Goal: Check status

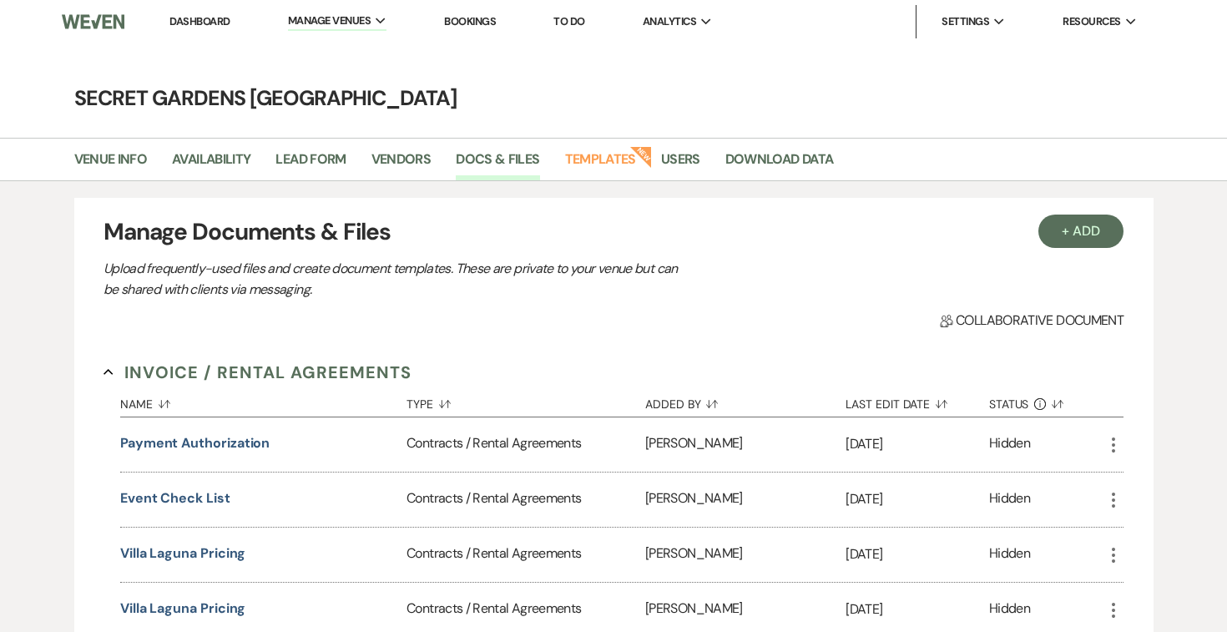
click at [193, 23] on link "Dashboard" at bounding box center [199, 21] width 60 height 14
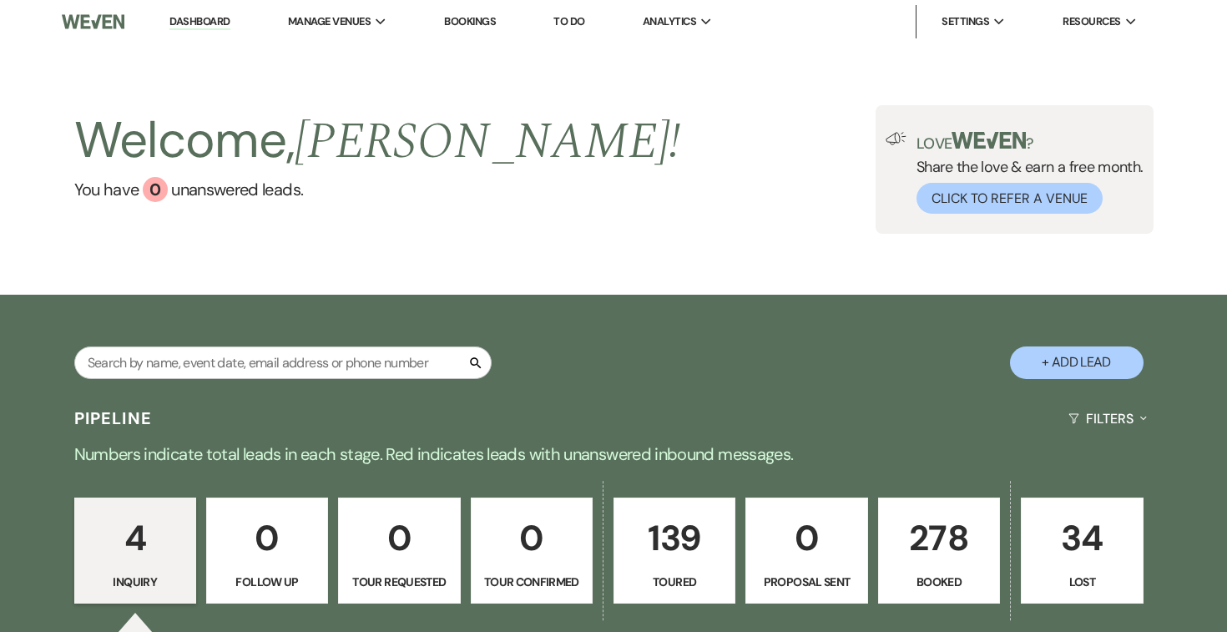
click at [956, 561] on p "278" at bounding box center [939, 538] width 100 height 56
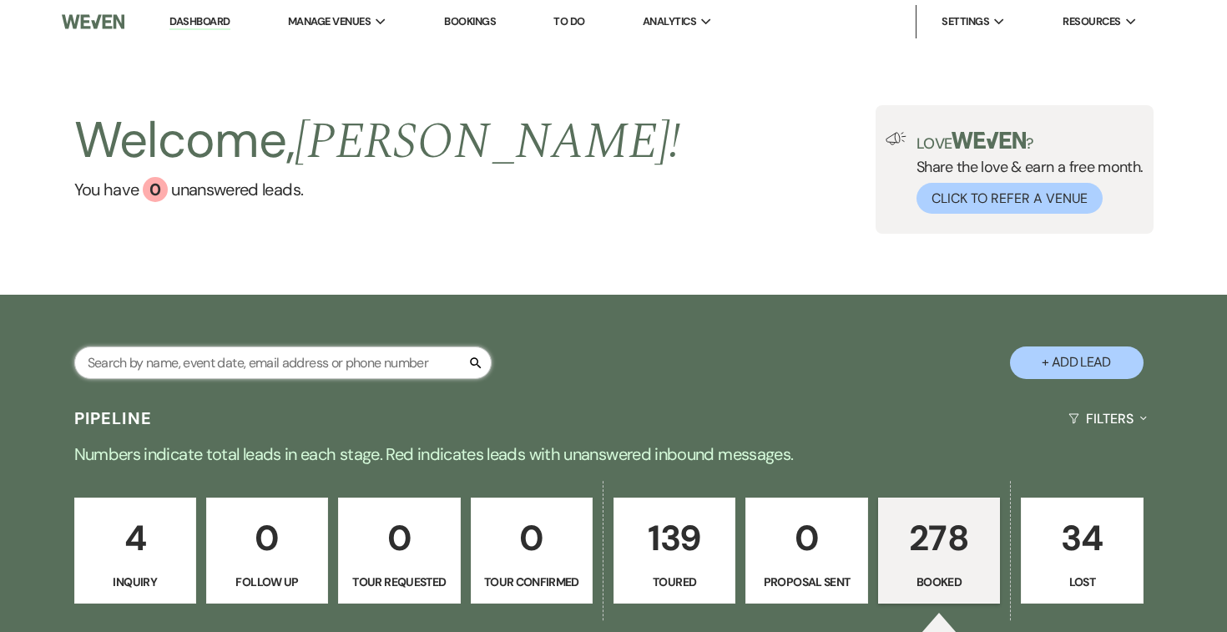
click at [340, 353] on input "text" at bounding box center [282, 362] width 417 height 33
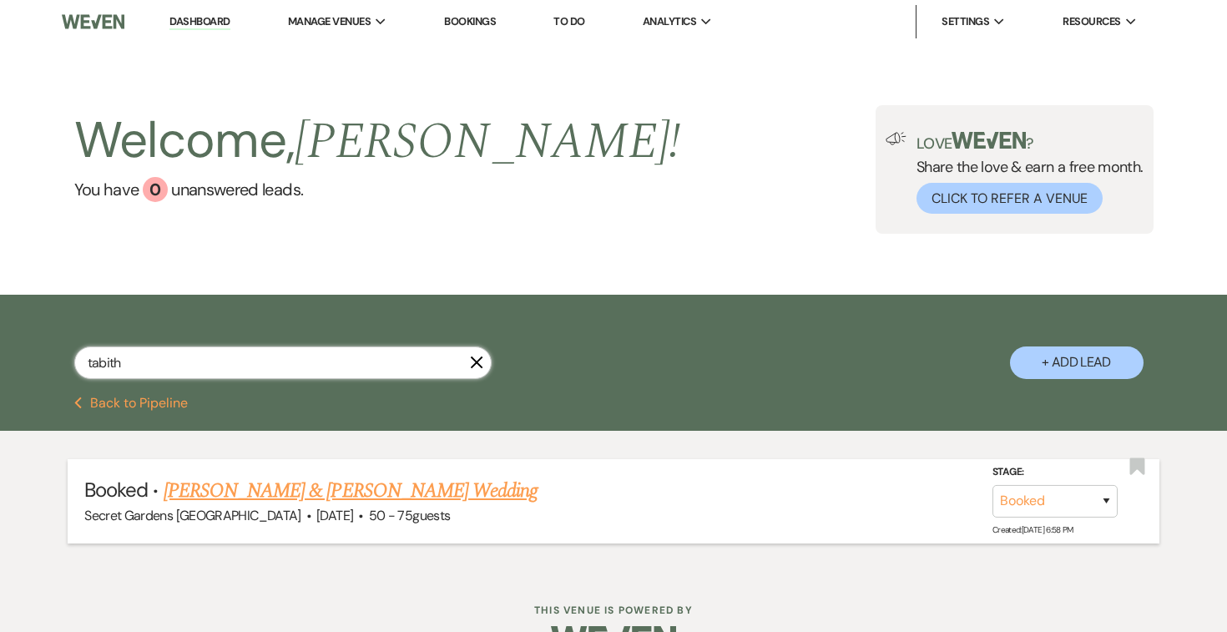
type input "tabith"
click at [229, 497] on link "[PERSON_NAME] & [PERSON_NAME] Wedding" at bounding box center [351, 491] width 374 height 30
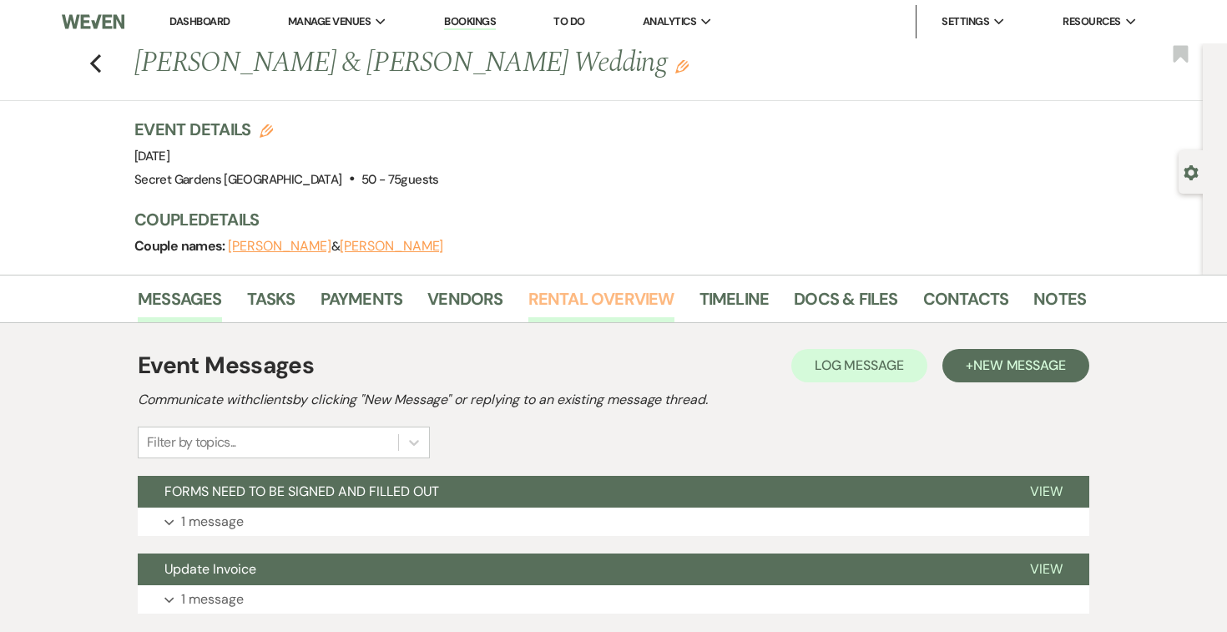
click at [593, 297] on link "Rental Overview" at bounding box center [601, 303] width 146 height 37
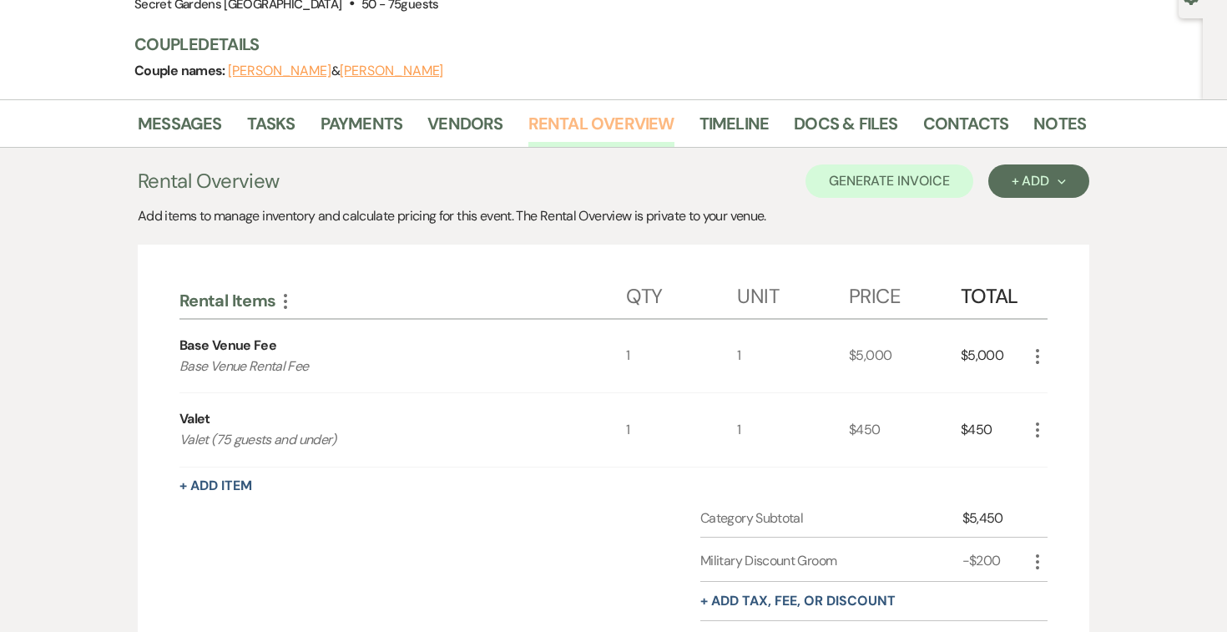
scroll to position [191, 0]
